Goal: Information Seeking & Learning: Learn about a topic

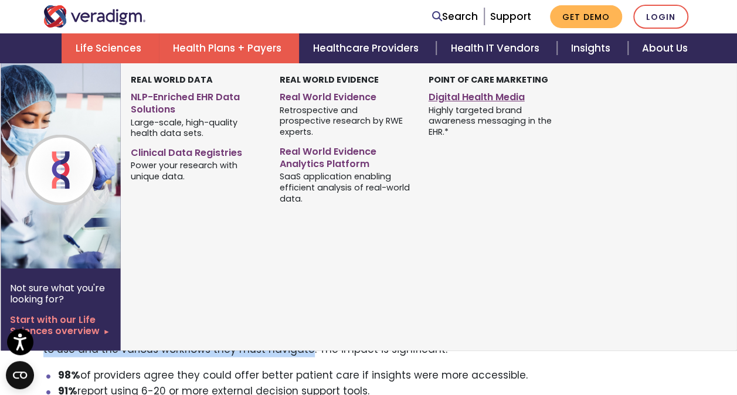
click at [489, 98] on link "Digital Health Media" at bounding box center [493, 95] width 131 height 17
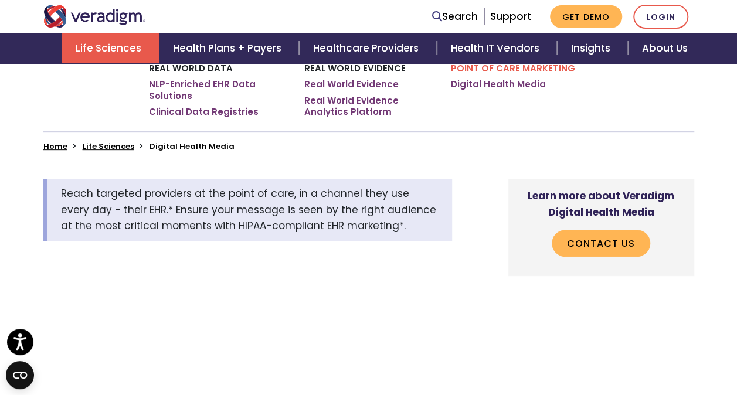
scroll to position [229, 0]
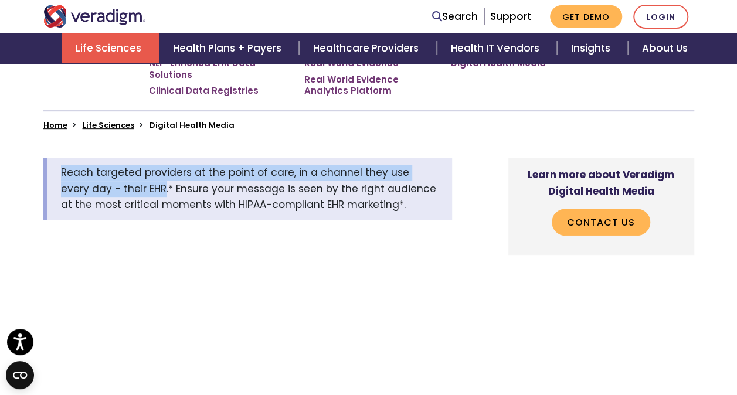
drag, startPoint x: 131, startPoint y: 190, endPoint x: 60, endPoint y: 177, distance: 72.7
click at [60, 177] on div "Reach targeted providers at the point of care, in a channel they use every day …" at bounding box center [247, 189] width 409 height 62
copy span "Reach targeted providers at the point of care, in a channel they use every day …"
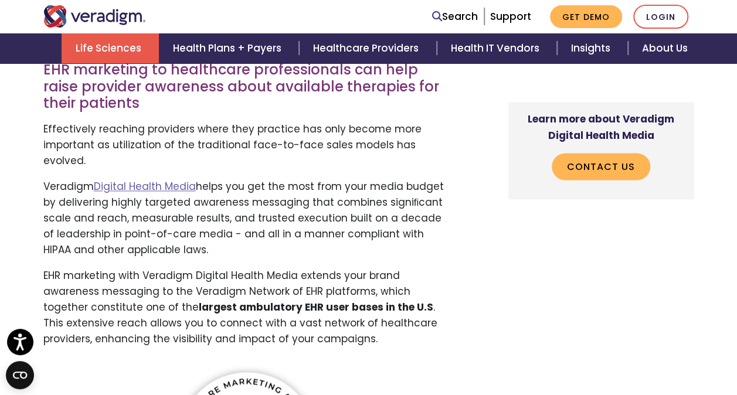
scroll to position [706, 0]
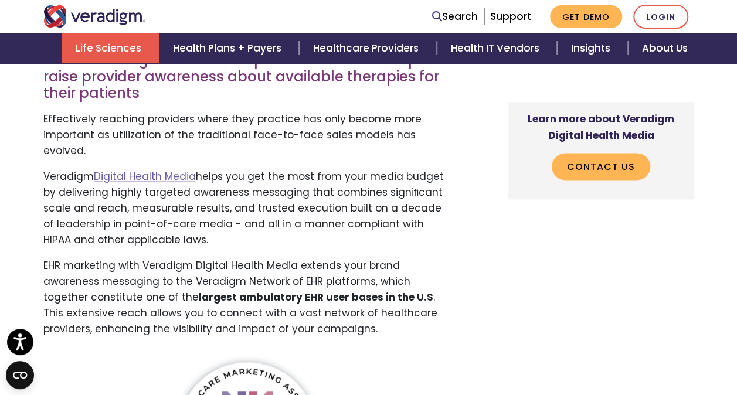
drag, startPoint x: 442, startPoint y: 136, endPoint x: 150, endPoint y: 121, distance: 292.3
drag, startPoint x: 150, startPoint y: 121, endPoint x: 69, endPoint y: 117, distance: 81.0
click at [69, 117] on p "Effectively reaching providers where they practice has only become more importa…" at bounding box center [247, 135] width 409 height 48
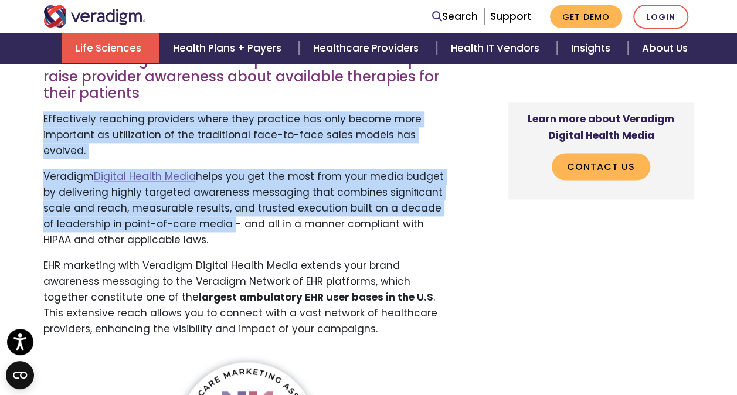
drag, startPoint x: 42, startPoint y: 120, endPoint x: 214, endPoint y: 214, distance: 196.5
copy div "Effectively reaching providers where they practice has only become more importa…"
